Goal: Task Accomplishment & Management: Complete application form

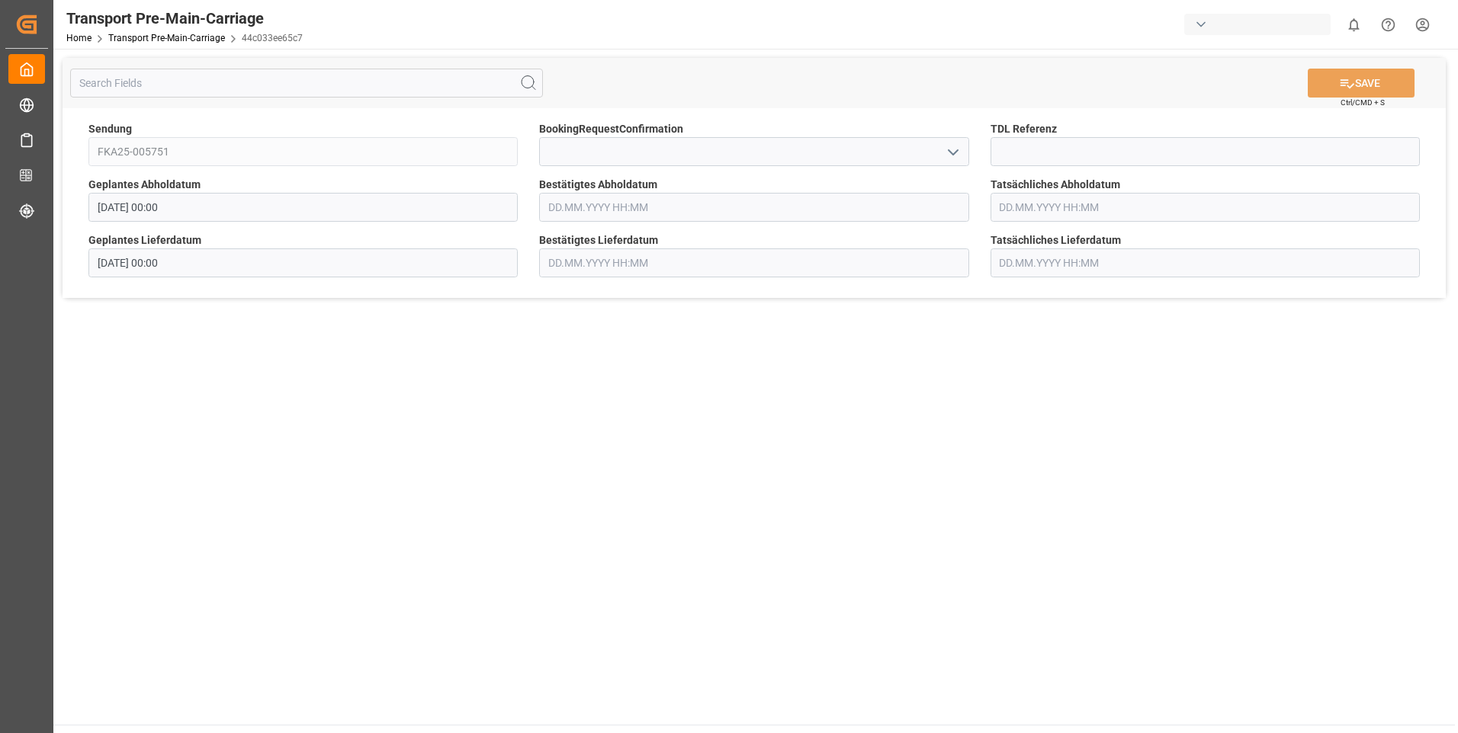
drag, startPoint x: 946, startPoint y: 149, endPoint x: 946, endPoint y: 165, distance: 16.8
click at [947, 149] on icon "open menu" at bounding box center [953, 152] width 18 height 18
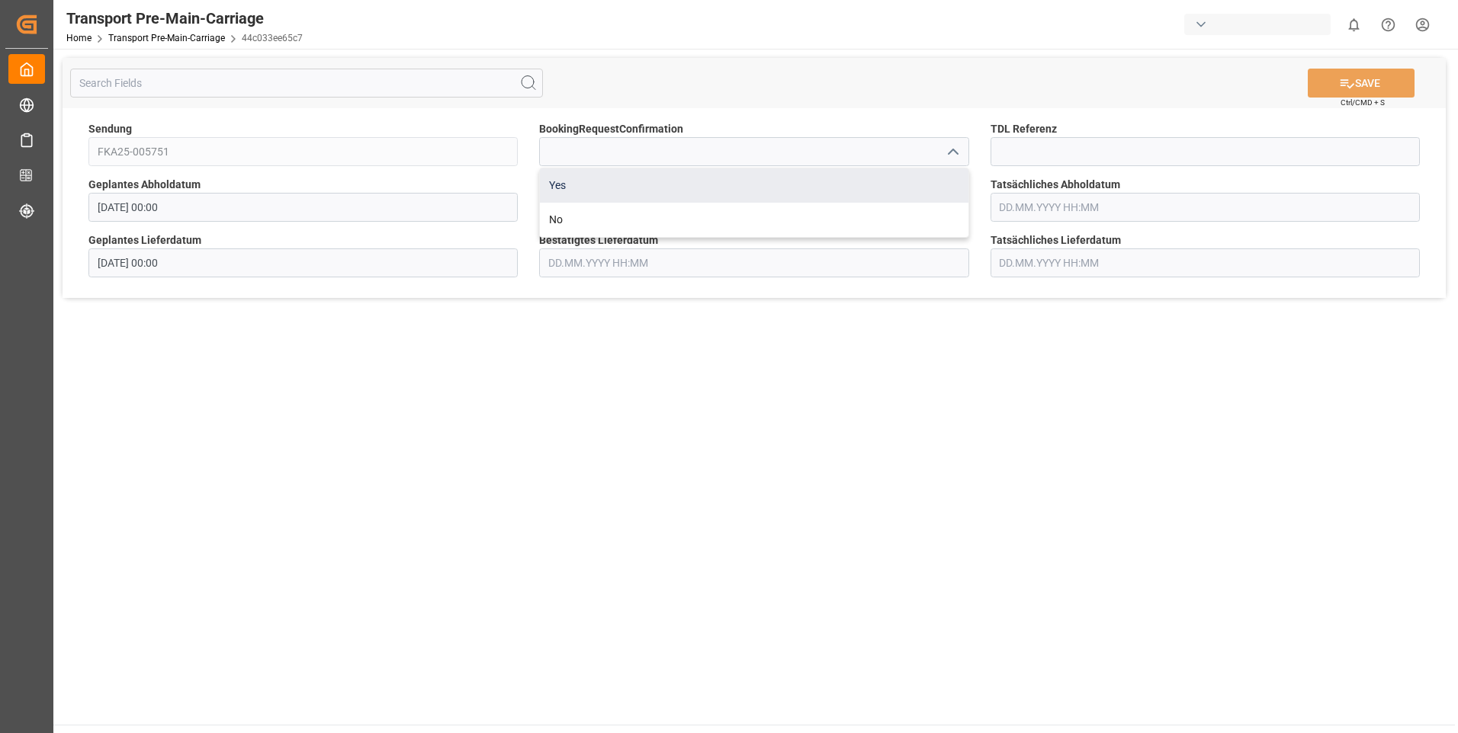
click at [940, 176] on div "Yes" at bounding box center [754, 185] width 428 height 34
type input "Yes"
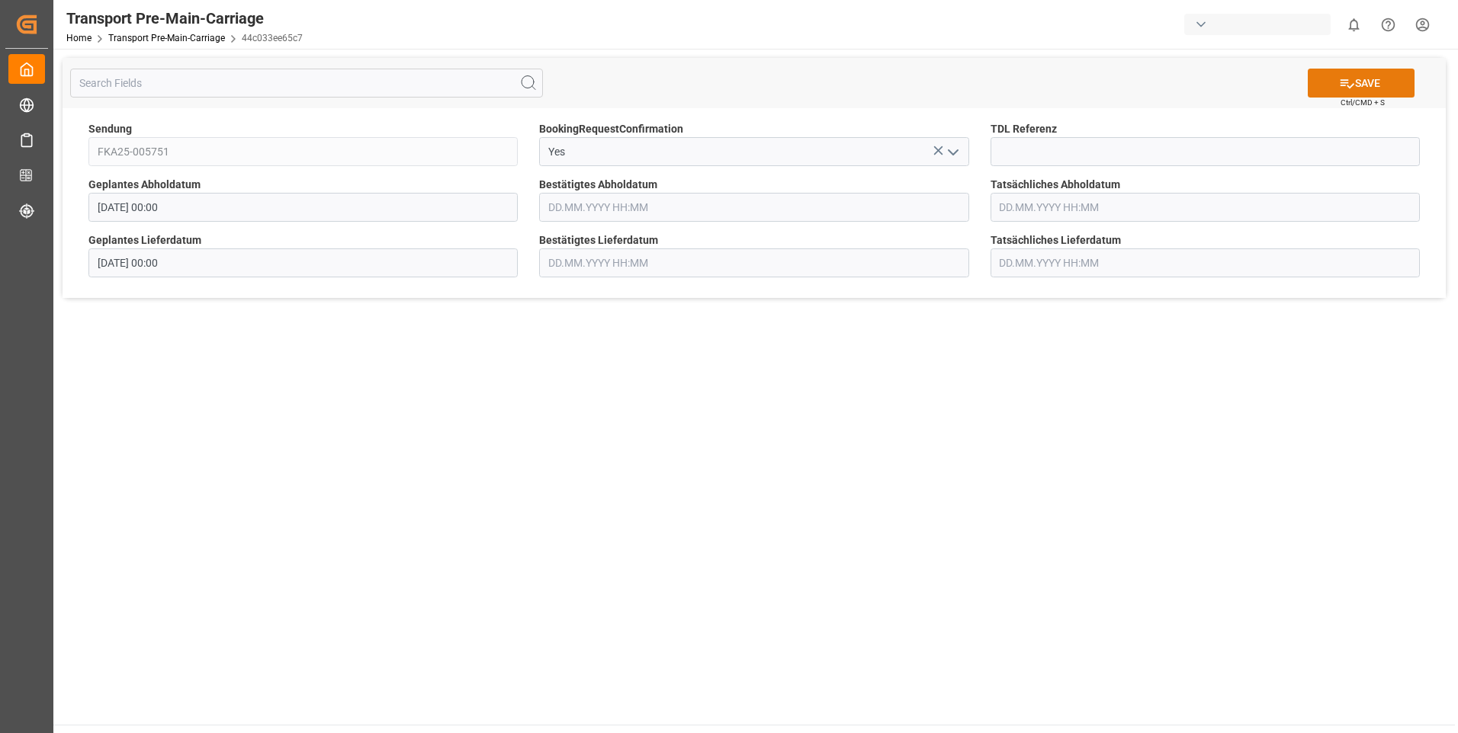
click at [1340, 82] on icon at bounding box center [1347, 83] width 14 height 9
click at [951, 153] on polyline "open menu" at bounding box center [952, 152] width 9 height 5
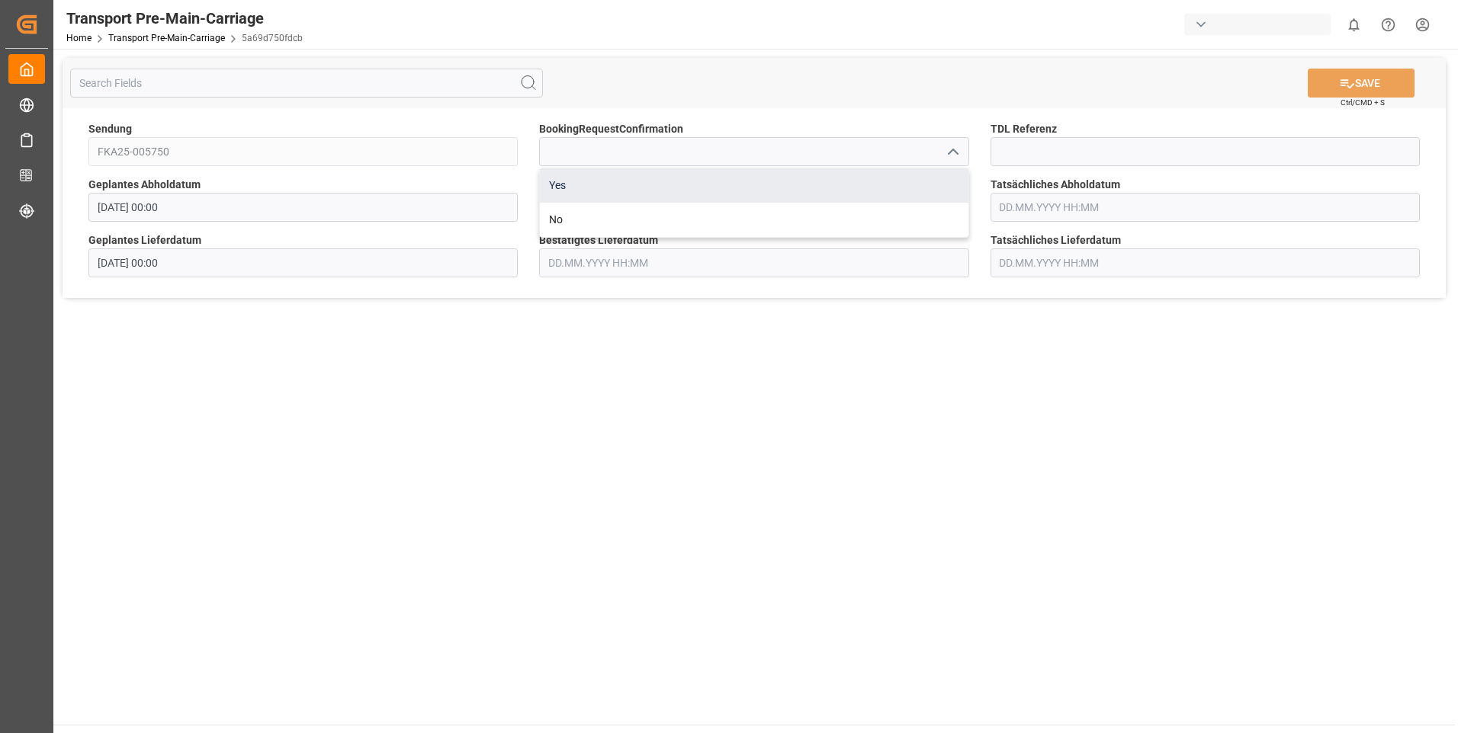
click at [934, 175] on div "Yes" at bounding box center [754, 185] width 428 height 34
type input "Yes"
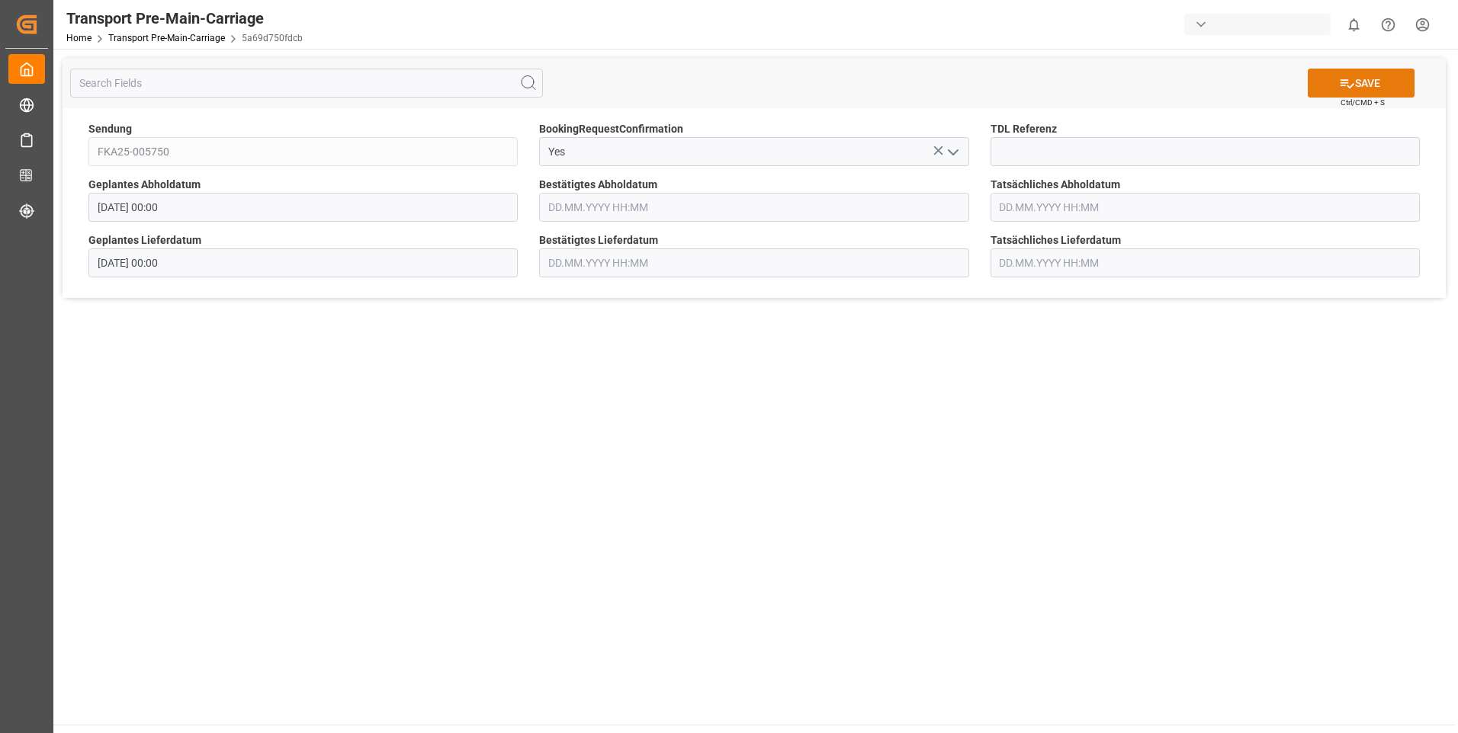
click at [1335, 78] on button "SAVE" at bounding box center [1361, 83] width 107 height 29
